Goal: Find specific page/section: Find specific page/section

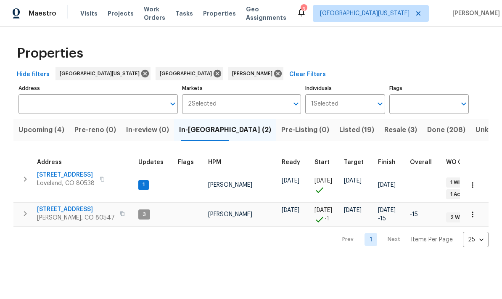
click at [350, 130] on span "Resale (3)" at bounding box center [401, 130] width 33 height 12
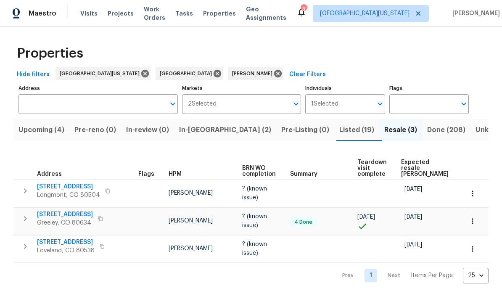
click at [350, 160] on span "Expected resale [PERSON_NAME]" at bounding box center [425, 168] width 48 height 18
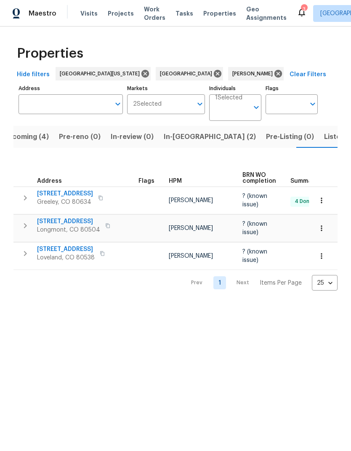
scroll to position [0, 16]
click at [58, 256] on span "Loveland, CO 80538" at bounding box center [66, 257] width 58 height 8
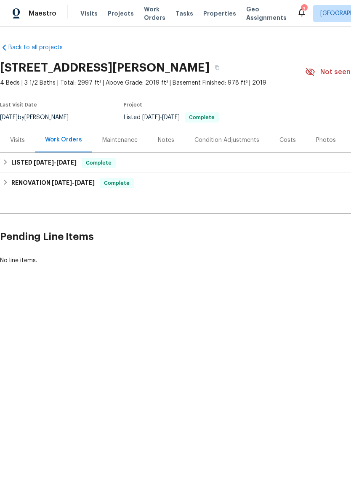
click at [330, 141] on div "Photos" at bounding box center [326, 140] width 20 height 8
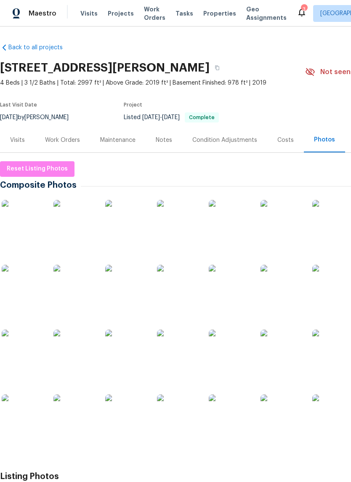
click at [291, 145] on div "Costs" at bounding box center [285, 139] width 37 height 25
